Goal: Information Seeking & Learning: Find specific page/section

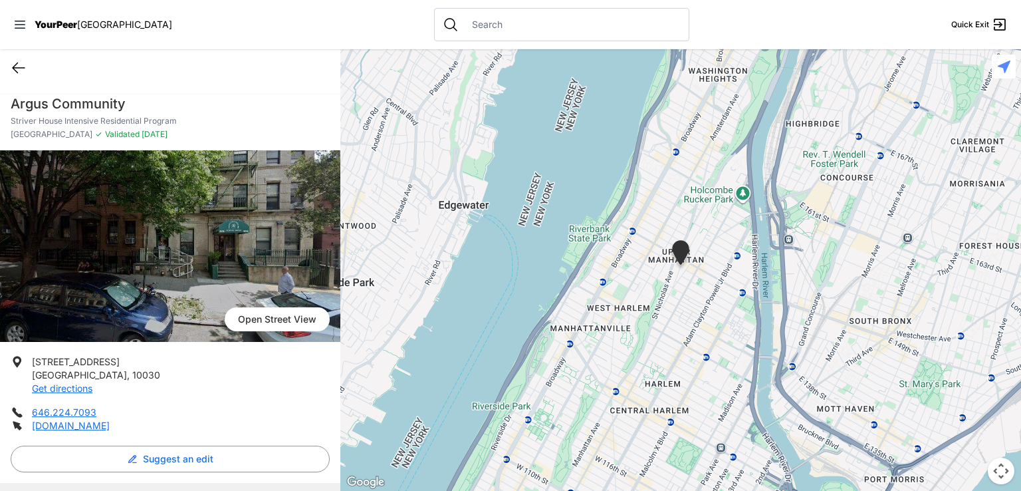
click at [19, 67] on icon at bounding box center [19, 68] width 12 height 10
select select "recentlyUpdated"
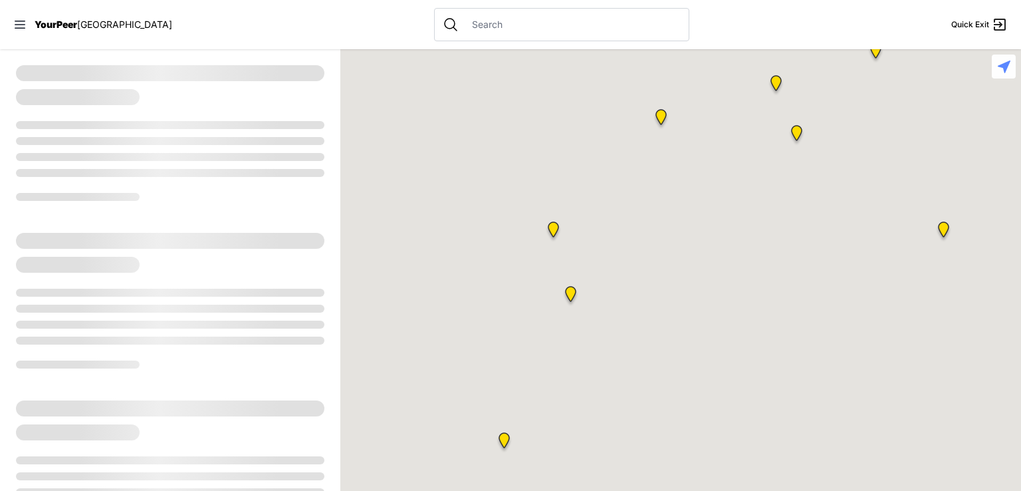
select select "recentlyUpdated"
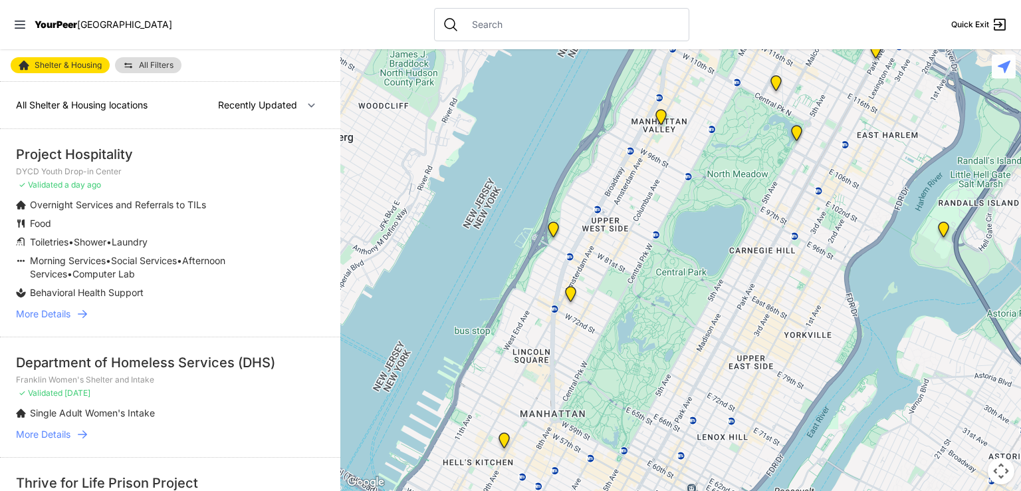
select select "recentlyUpdated"
